Goal: Check status: Check status

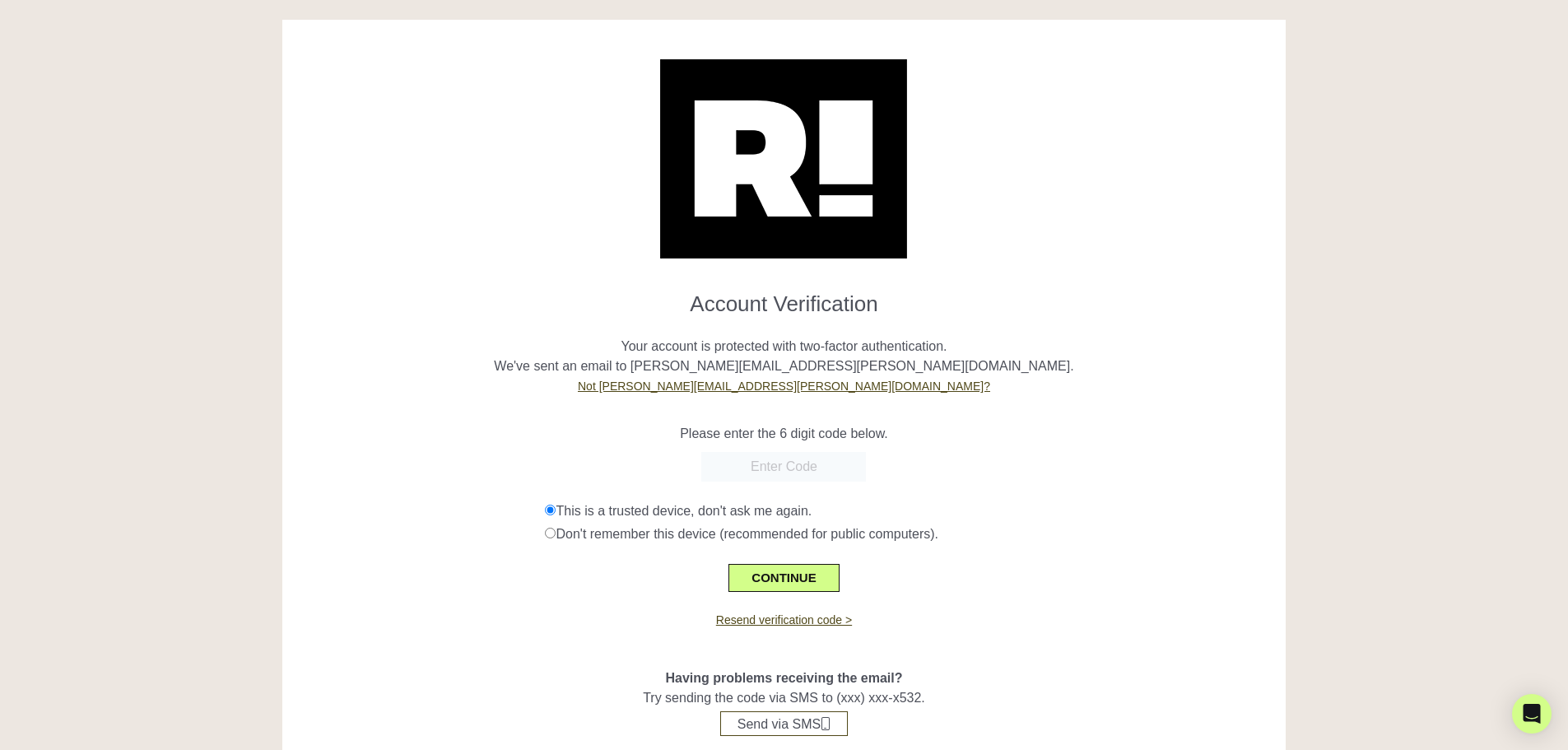
click at [791, 460] on input "text" at bounding box center [783, 467] width 165 height 30
type input "214456"
click at [774, 576] on button "CONTINUE" at bounding box center [783, 578] width 111 height 28
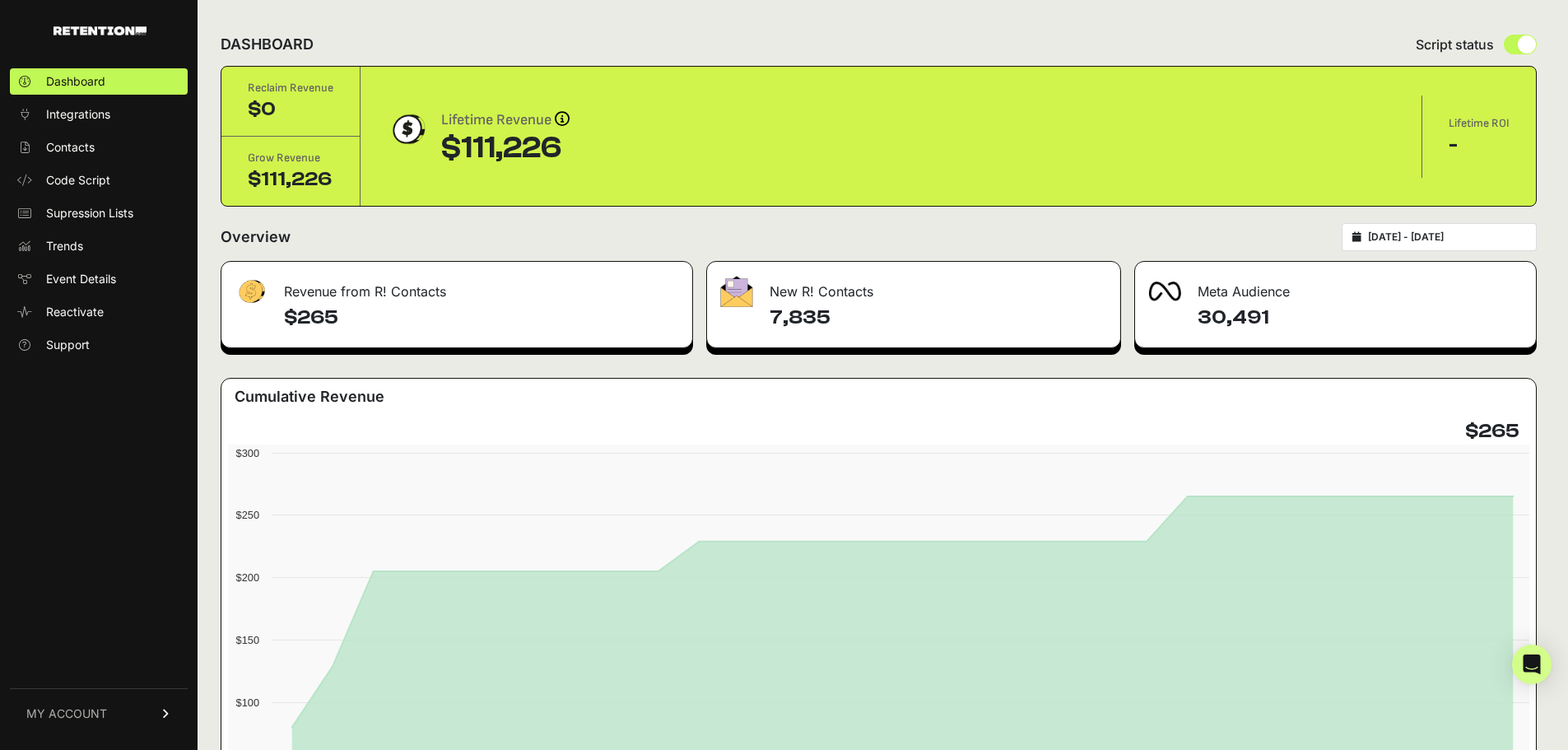
click at [1478, 237] on input "2025-08-31 - 2025-09-30" at bounding box center [1447, 237] width 158 height 13
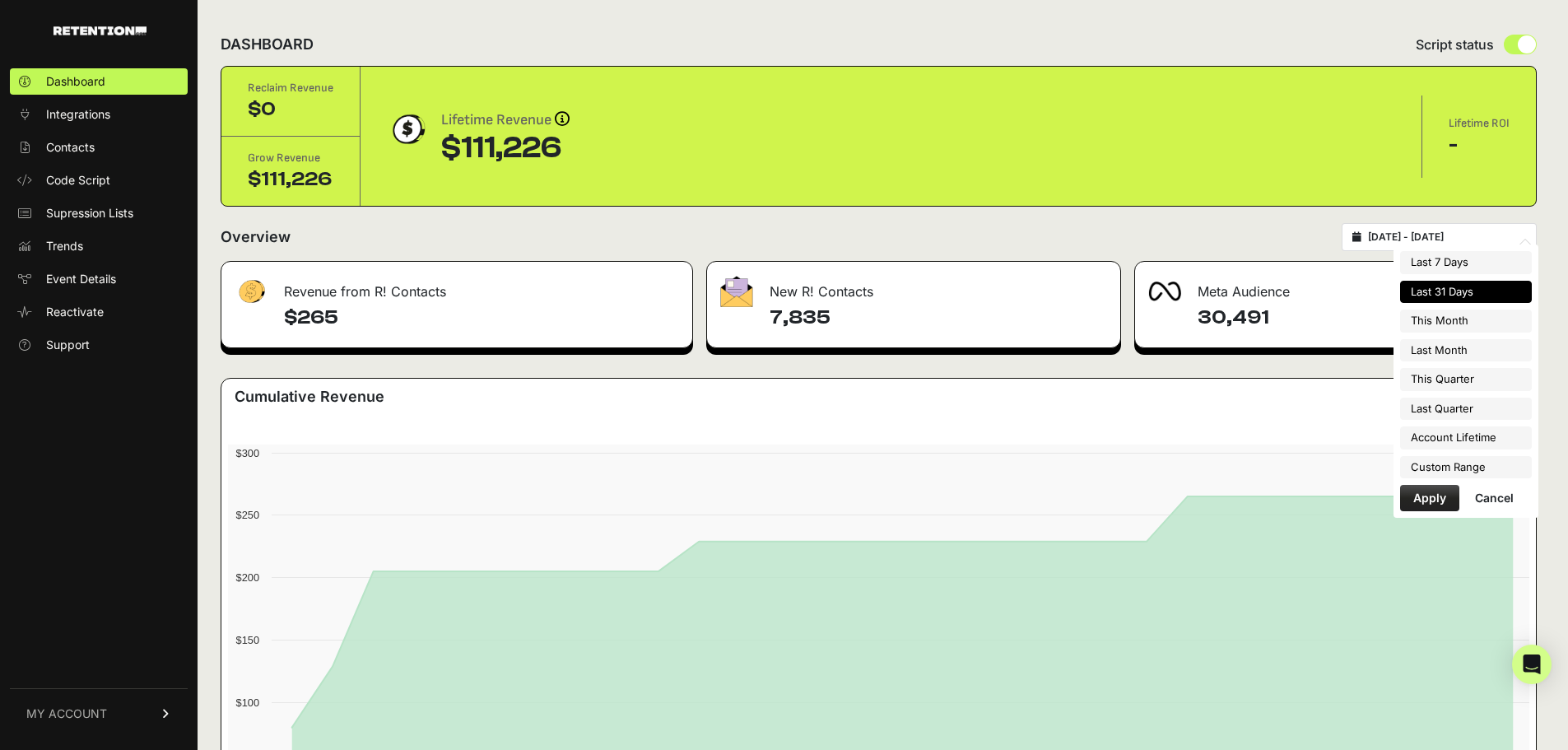
click at [1455, 319] on li "This Month" at bounding box center [1467, 321] width 132 height 23
type input "[DATE] - [DATE]"
